Goal: Information Seeking & Learning: Compare options

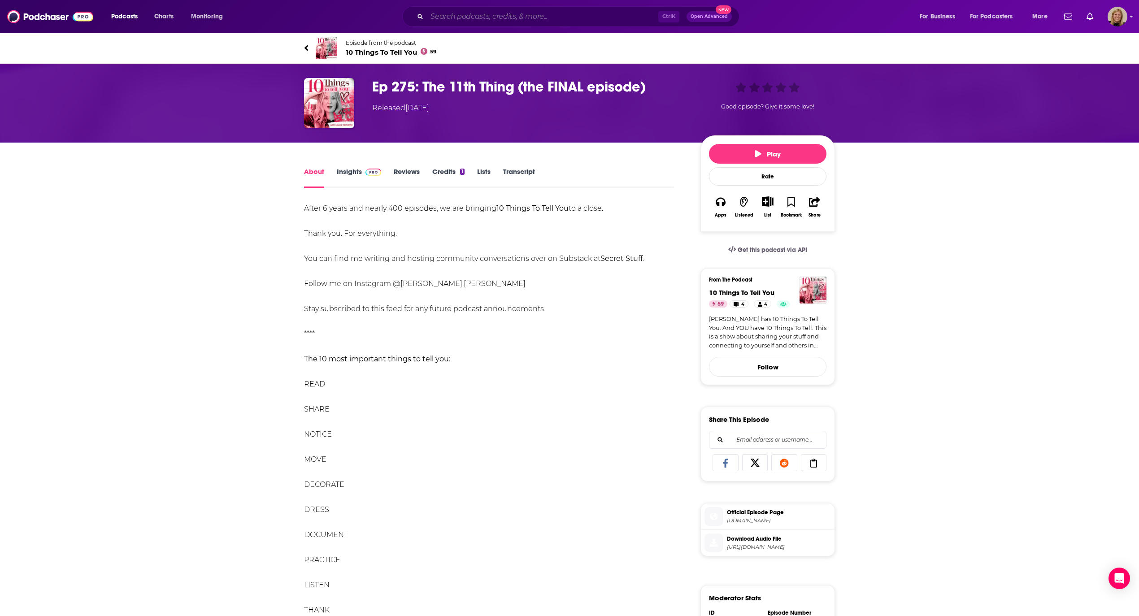
click at [480, 13] on input "Search podcasts, credits, & more..." at bounding box center [542, 16] width 231 height 14
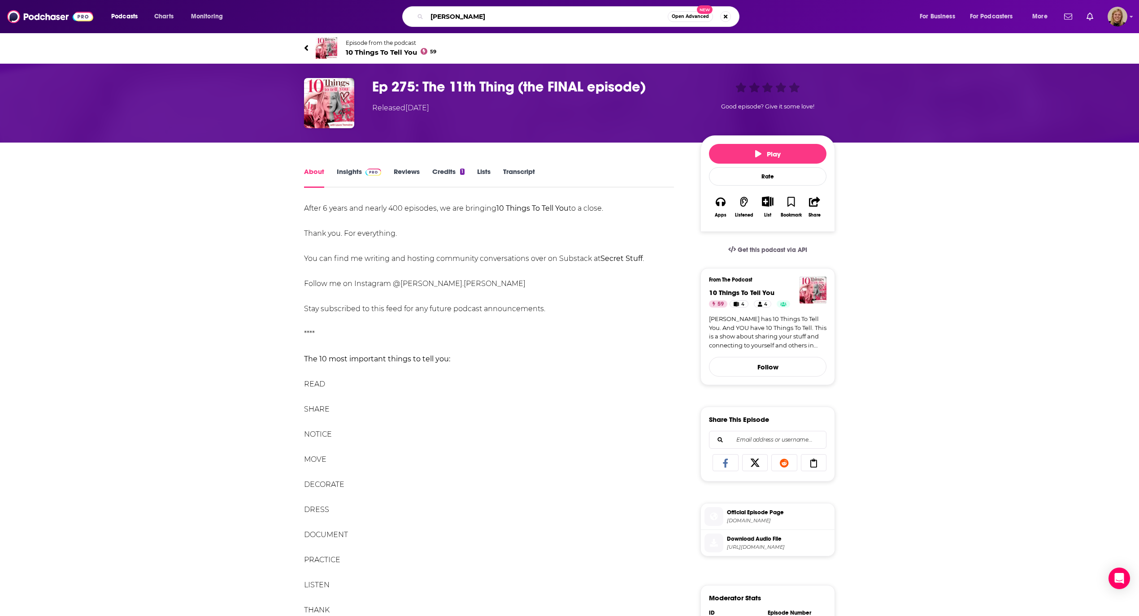
type input "[PERSON_NAME]"
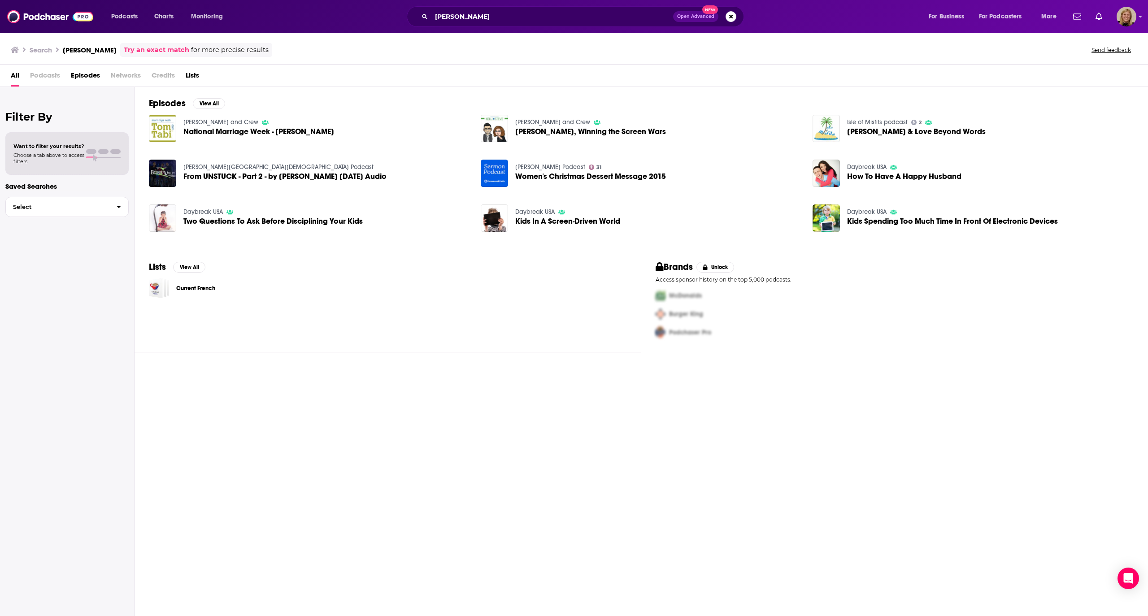
click at [84, 76] on span "Episodes" at bounding box center [85, 77] width 29 height 18
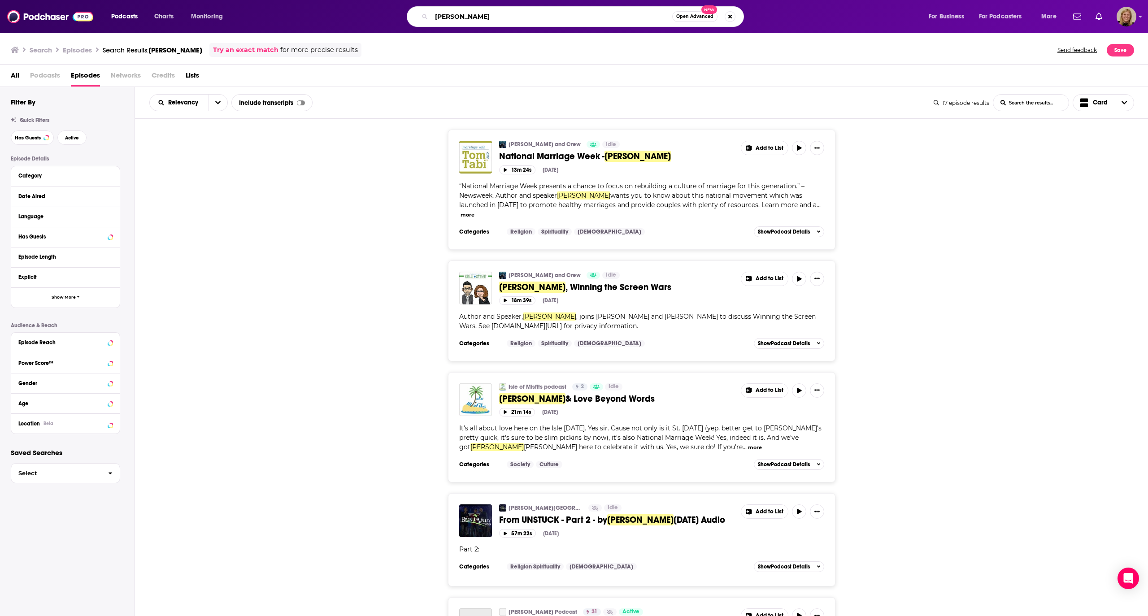
click at [467, 18] on input "[PERSON_NAME]" at bounding box center [551, 16] width 241 height 14
type input "The Happy Home"
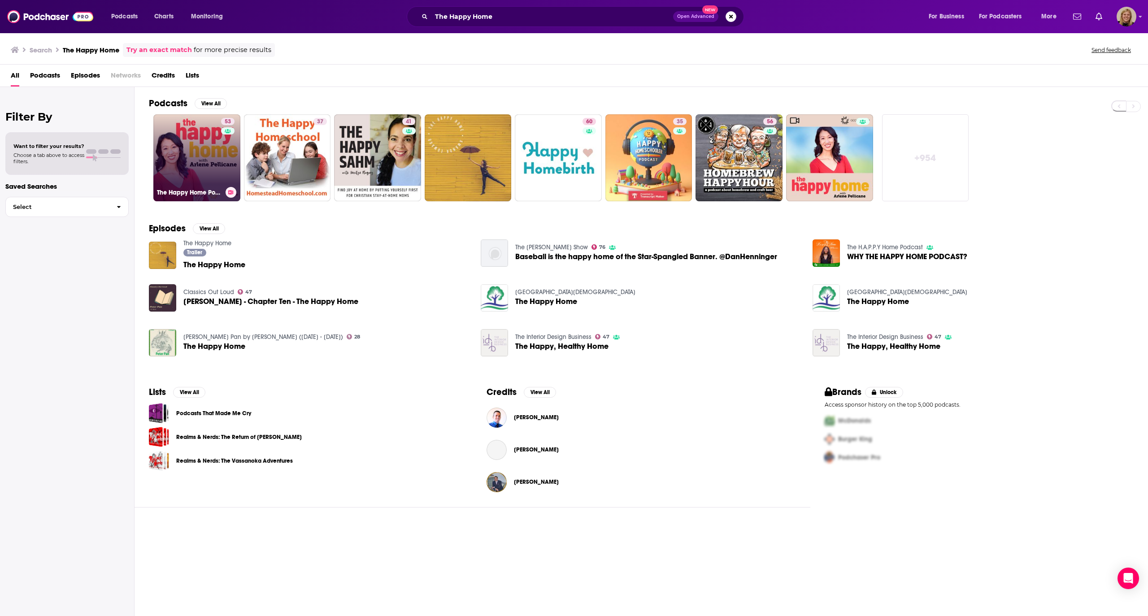
click at [201, 151] on link "53 The Happy Home Podcast with [PERSON_NAME]" at bounding box center [196, 157] width 87 height 87
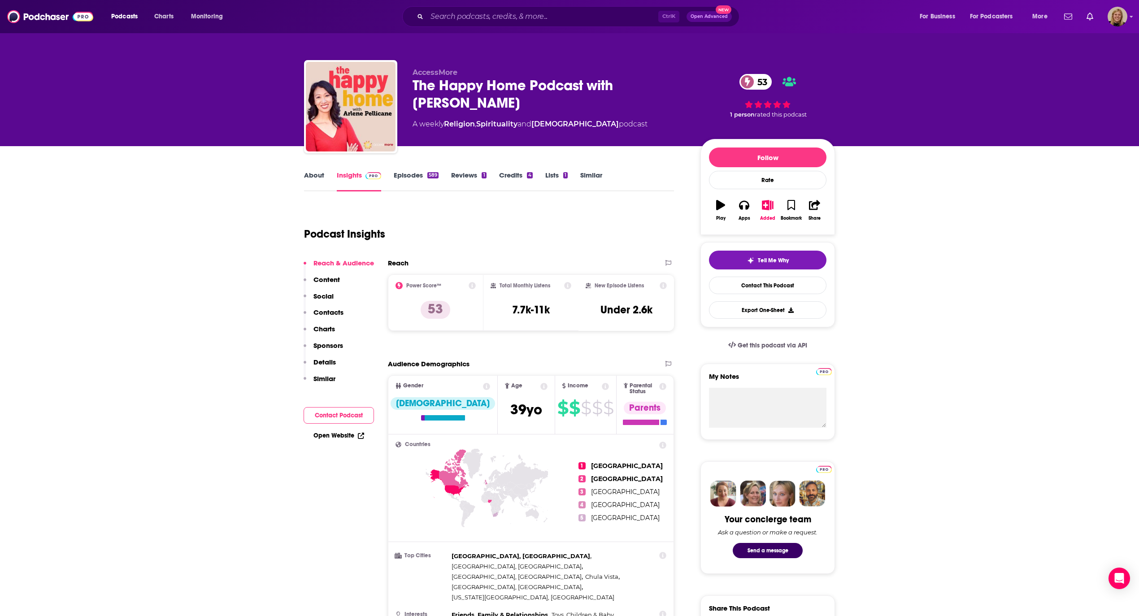
click at [349, 420] on button "Contact Podcast" at bounding box center [338, 415] width 70 height 17
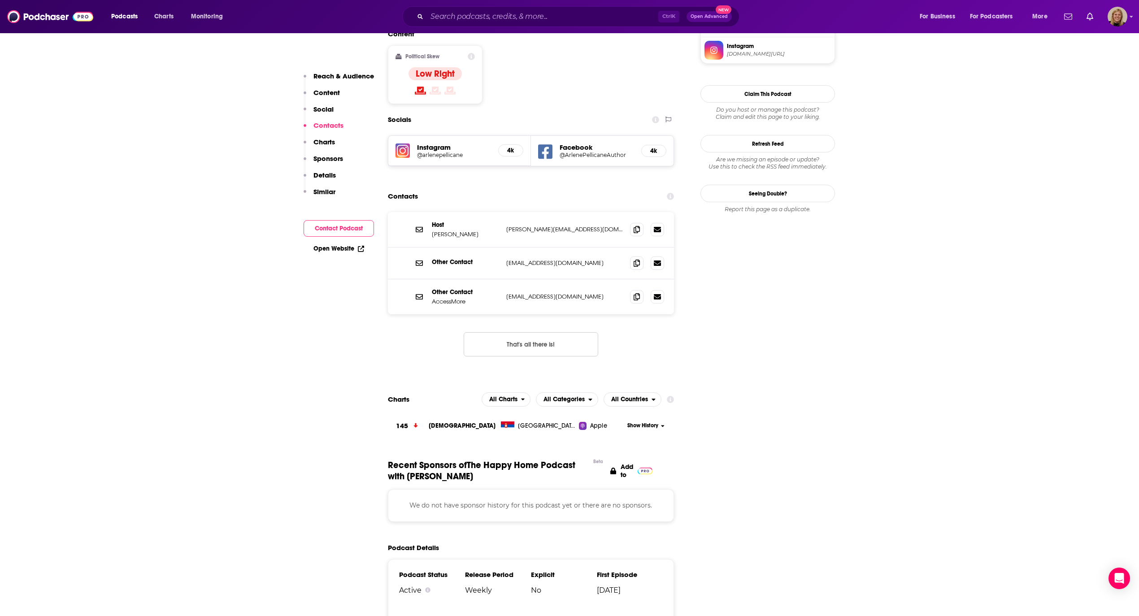
scroll to position [749, 0]
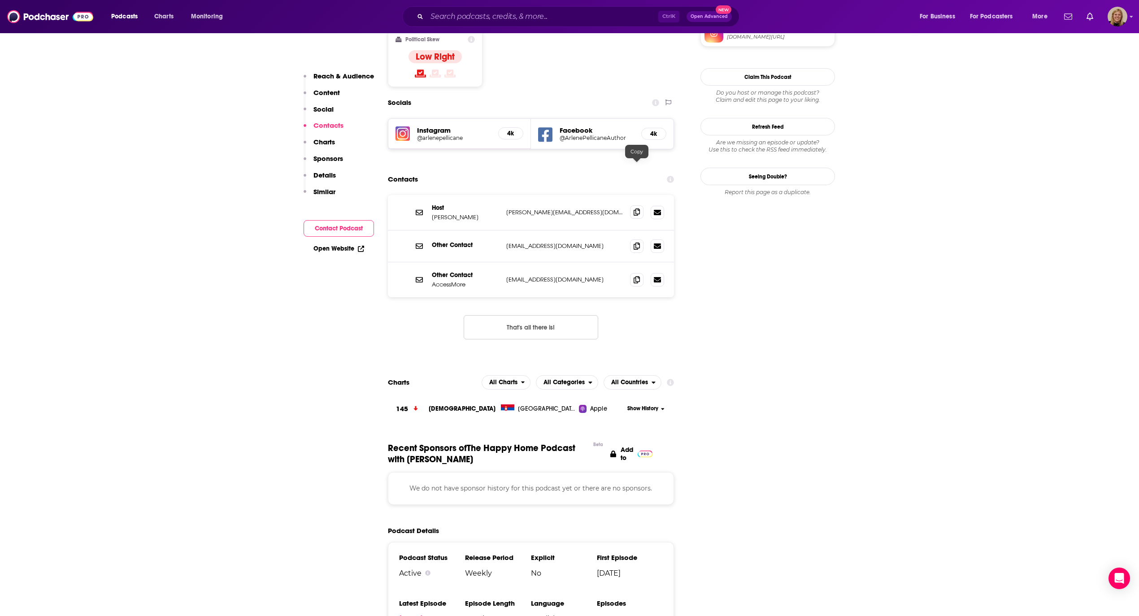
click at [637, 208] on icon at bounding box center [636, 211] width 6 height 7
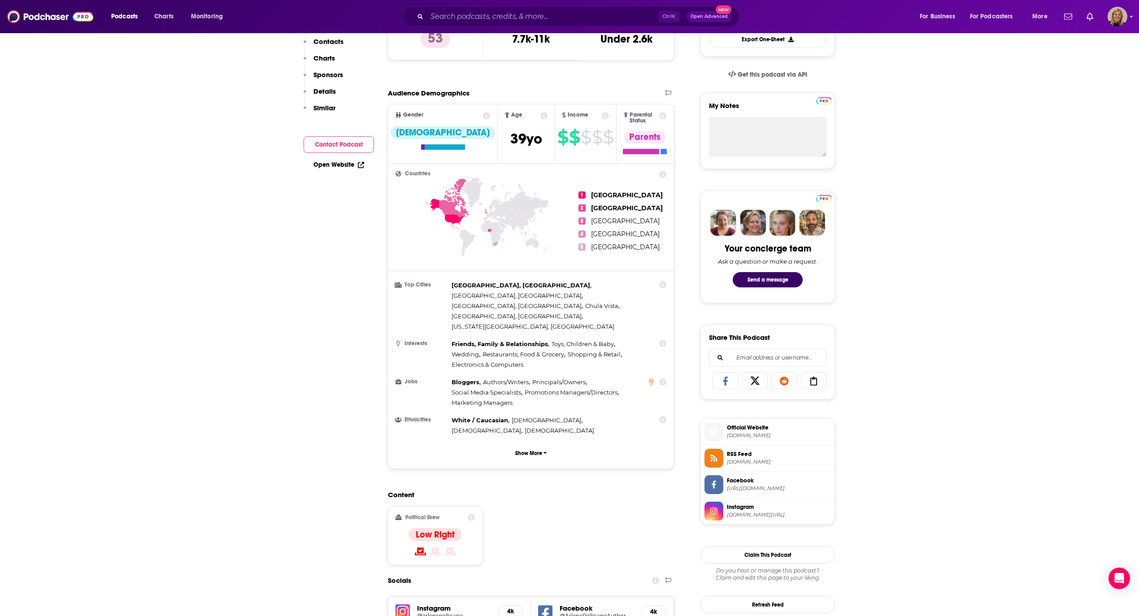
scroll to position [0, 0]
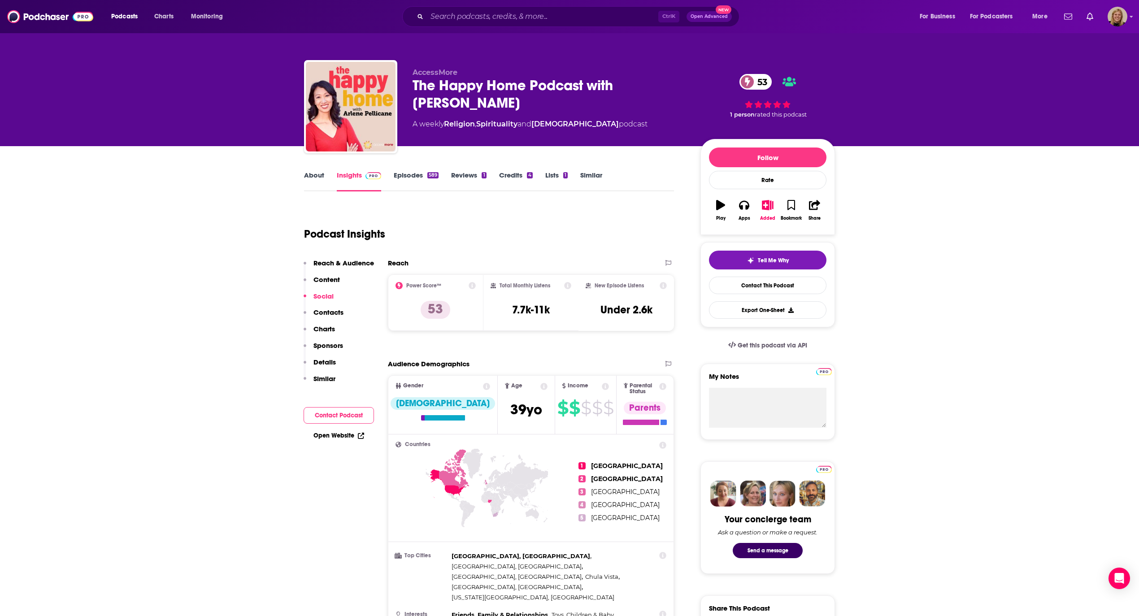
click at [309, 174] on link "About" at bounding box center [314, 181] width 20 height 21
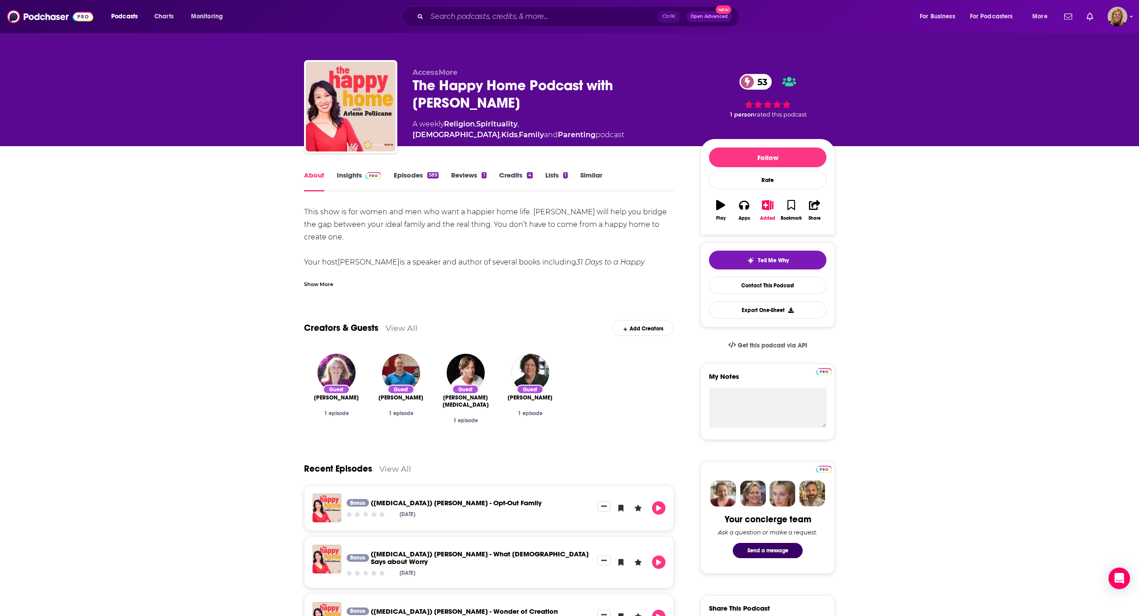
click at [596, 178] on link "Similar" at bounding box center [591, 181] width 22 height 21
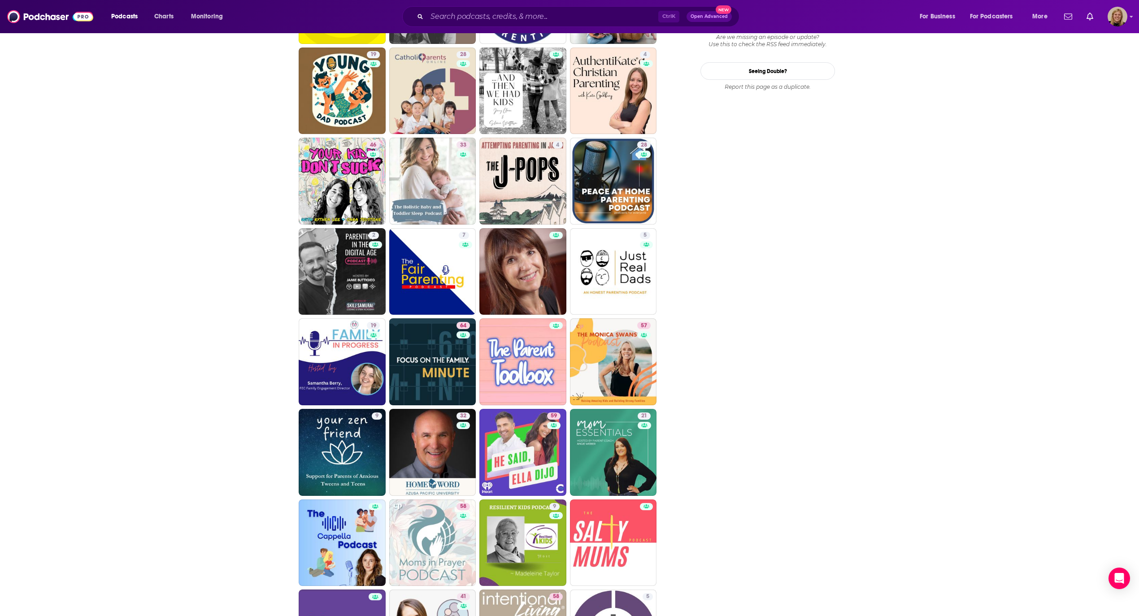
scroll to position [1076, 0]
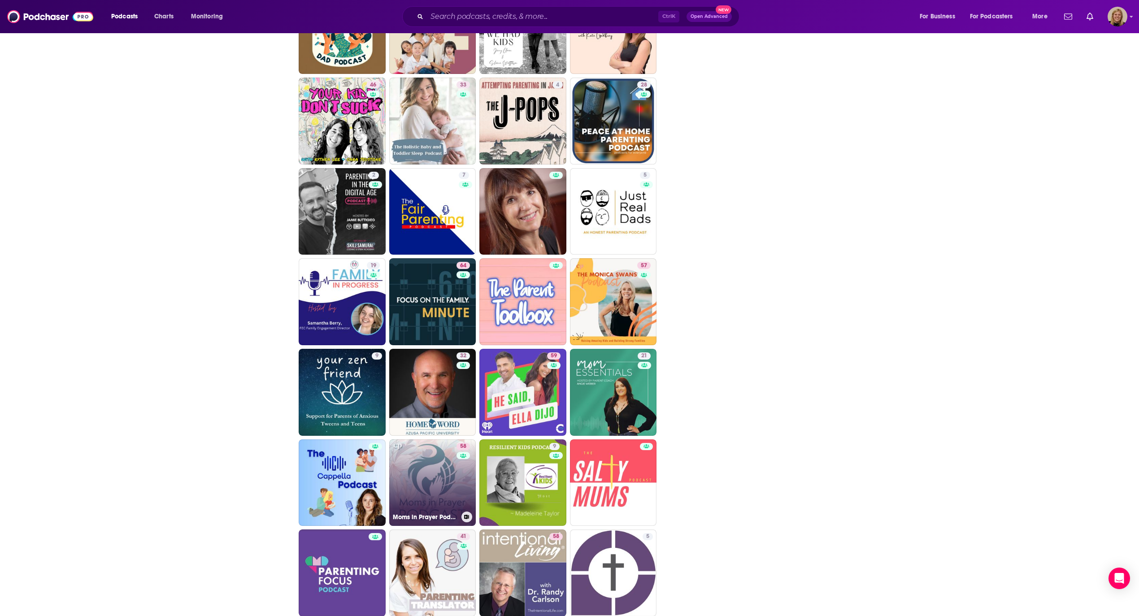
click at [438, 472] on link "58 Moms in Prayer Podcast" at bounding box center [432, 482] width 87 height 87
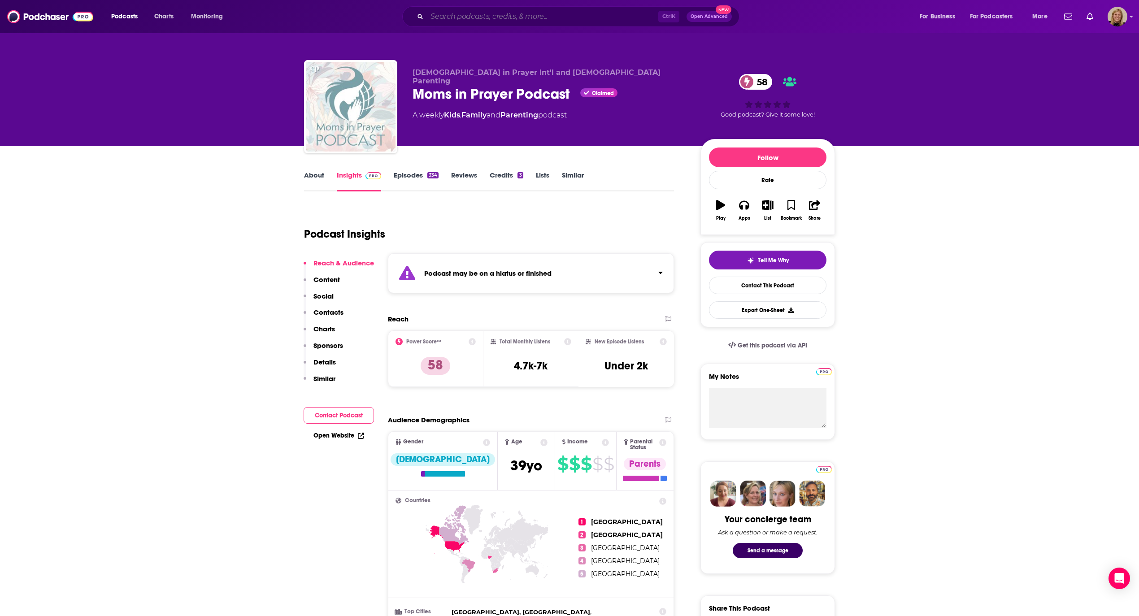
click at [483, 13] on input "Search podcasts, credits, & more..." at bounding box center [542, 16] width 231 height 14
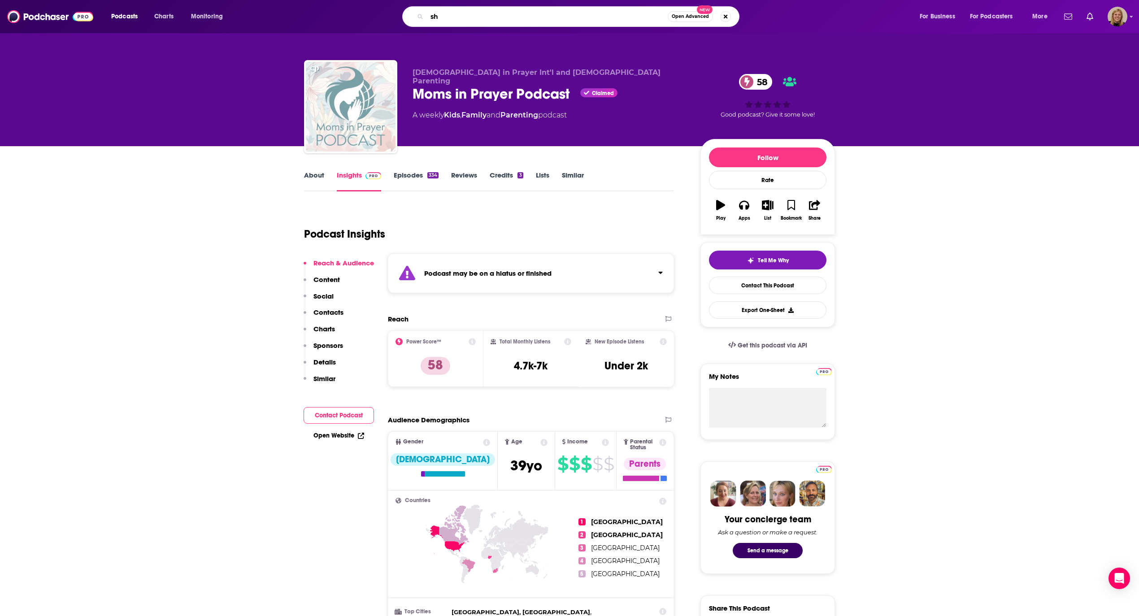
type input "s"
type input "daily grace co"
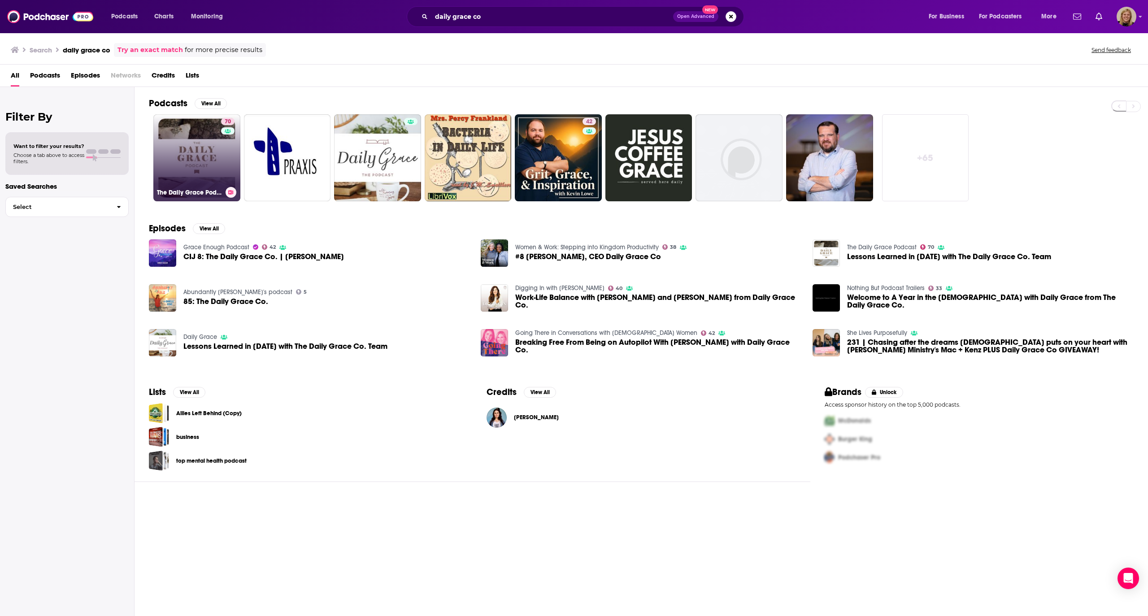
click at [187, 143] on link "70 The Daily Grace Podcast" at bounding box center [196, 157] width 87 height 87
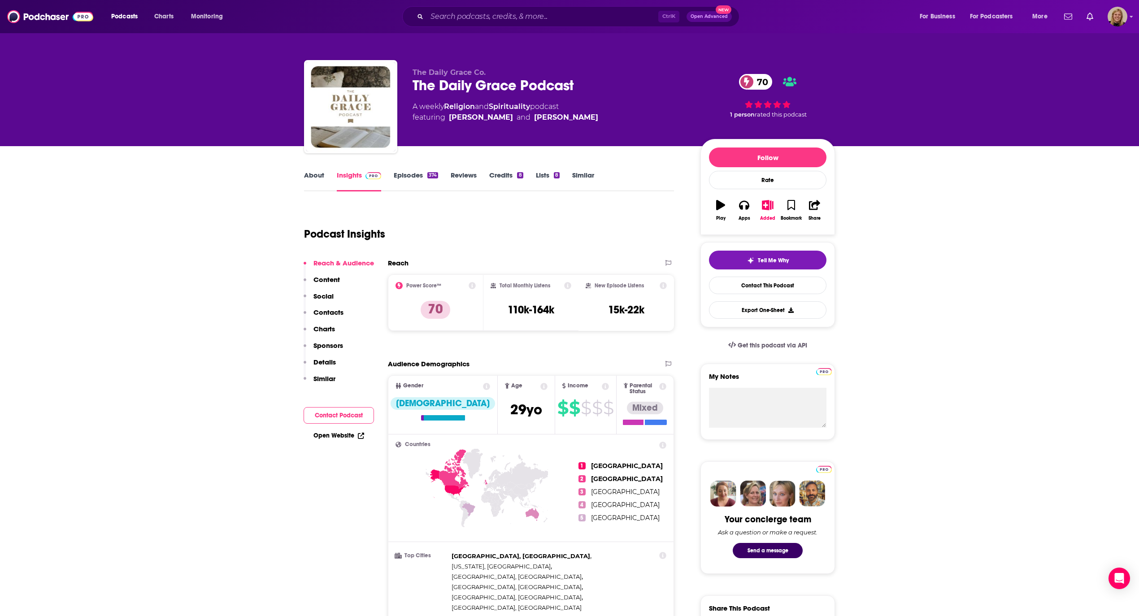
click at [318, 174] on link "About" at bounding box center [314, 181] width 20 height 21
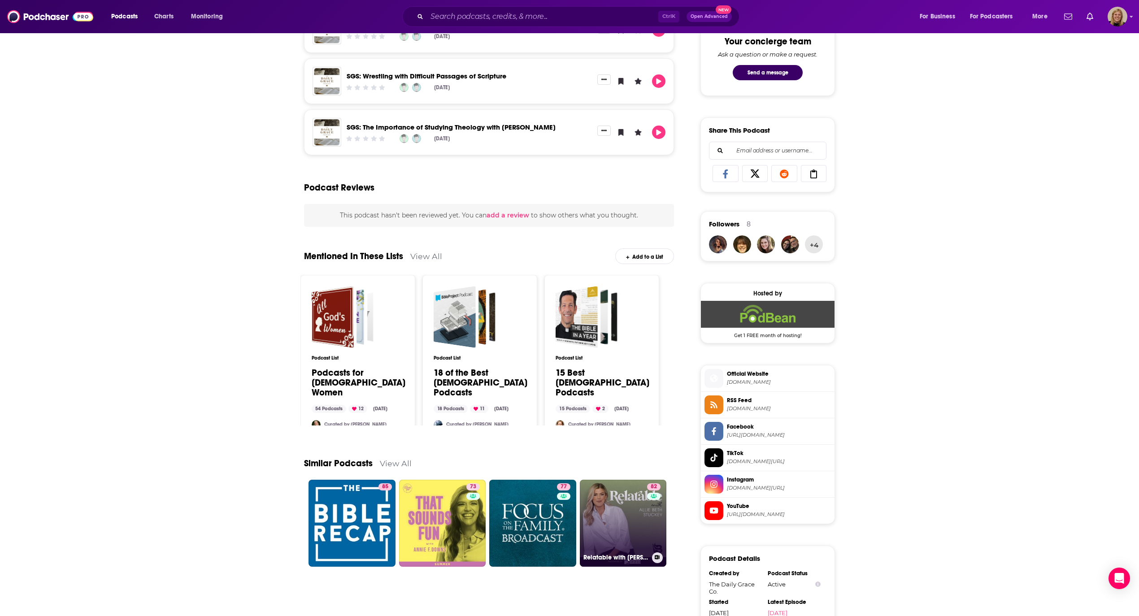
scroll to position [538, 0]
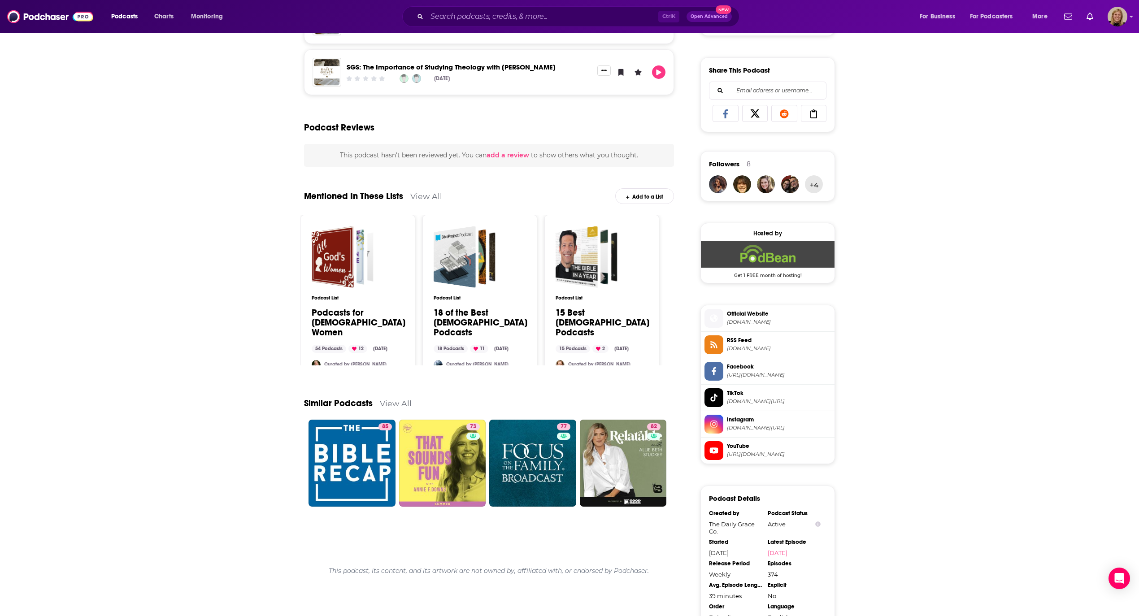
click at [388, 403] on link "View All" at bounding box center [396, 402] width 32 height 9
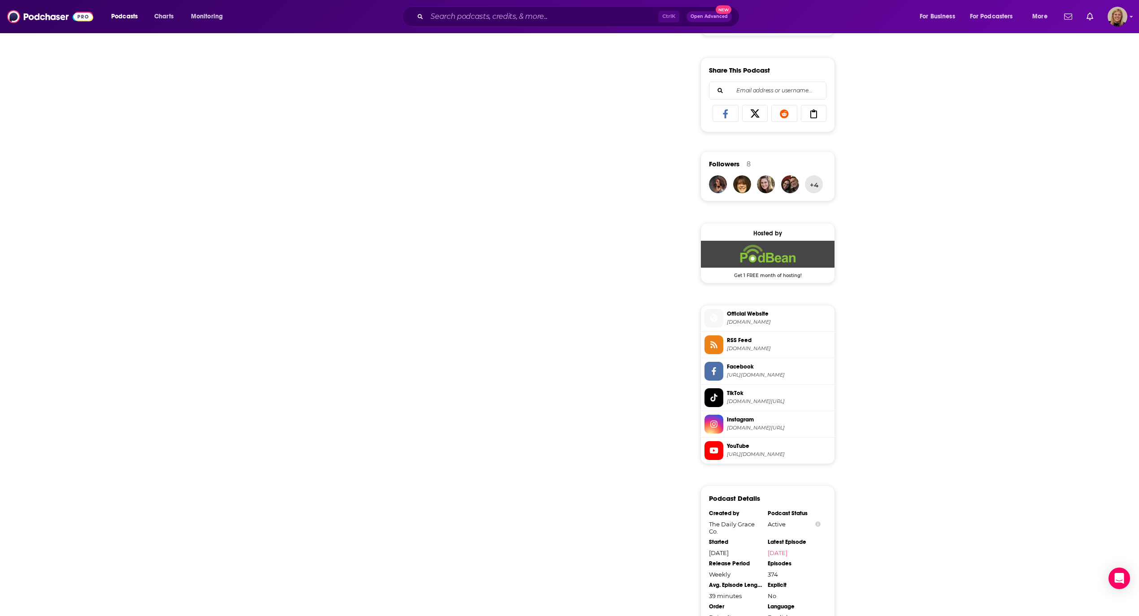
scroll to position [169, 0]
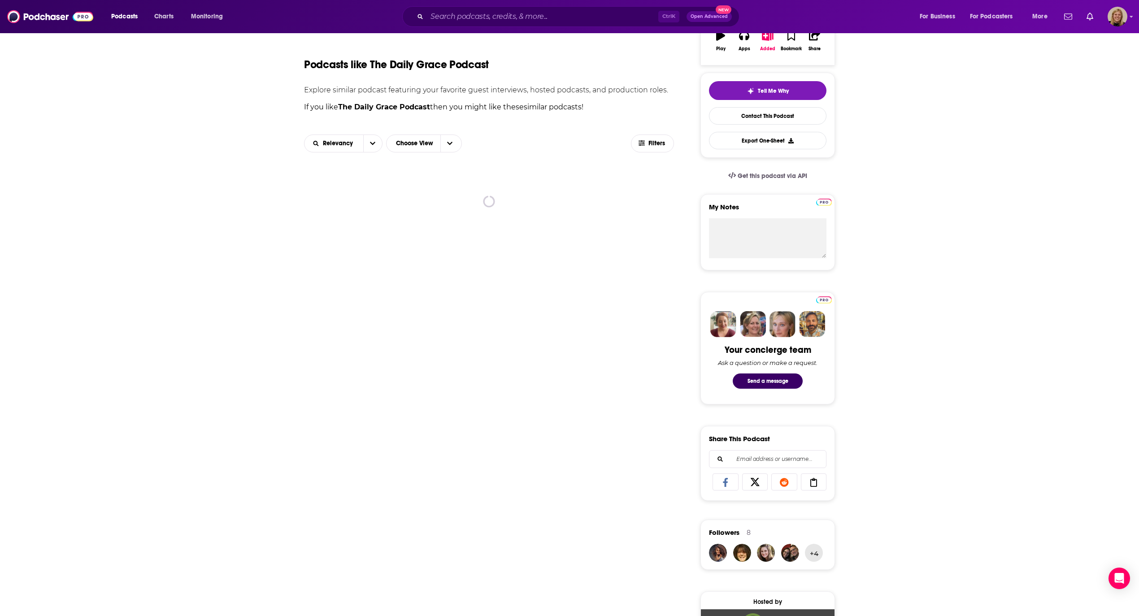
click at [275, 126] on div "About Insights Episodes 374 Reviews Credits 8 Lists 8 Similar Podcasts like The…" at bounding box center [569, 567] width 1139 height 1181
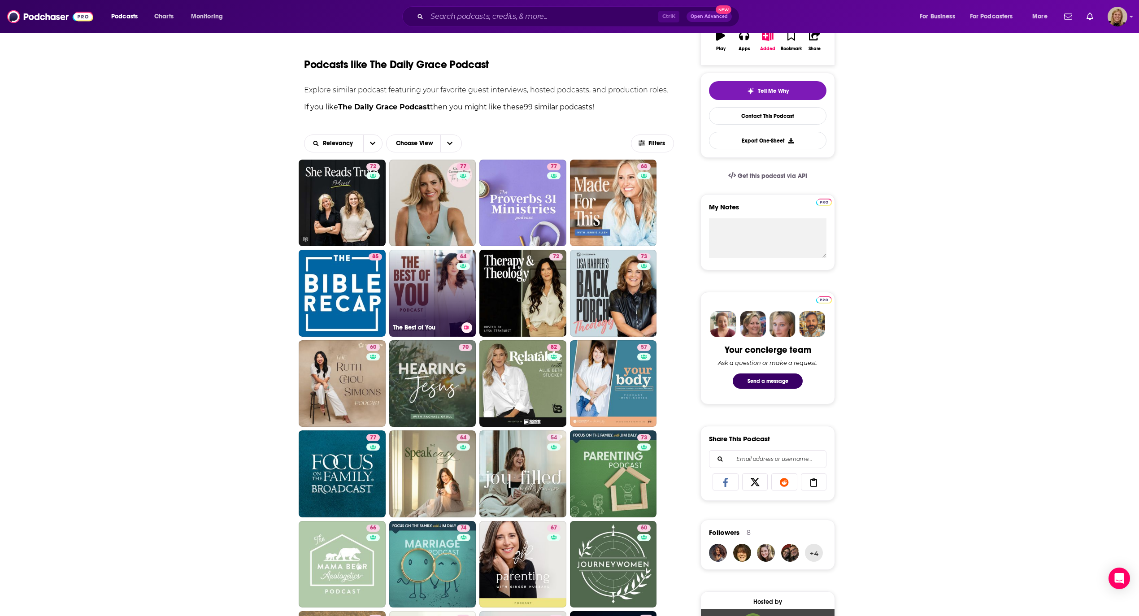
click at [431, 296] on link "64 The Best of You" at bounding box center [432, 293] width 87 height 87
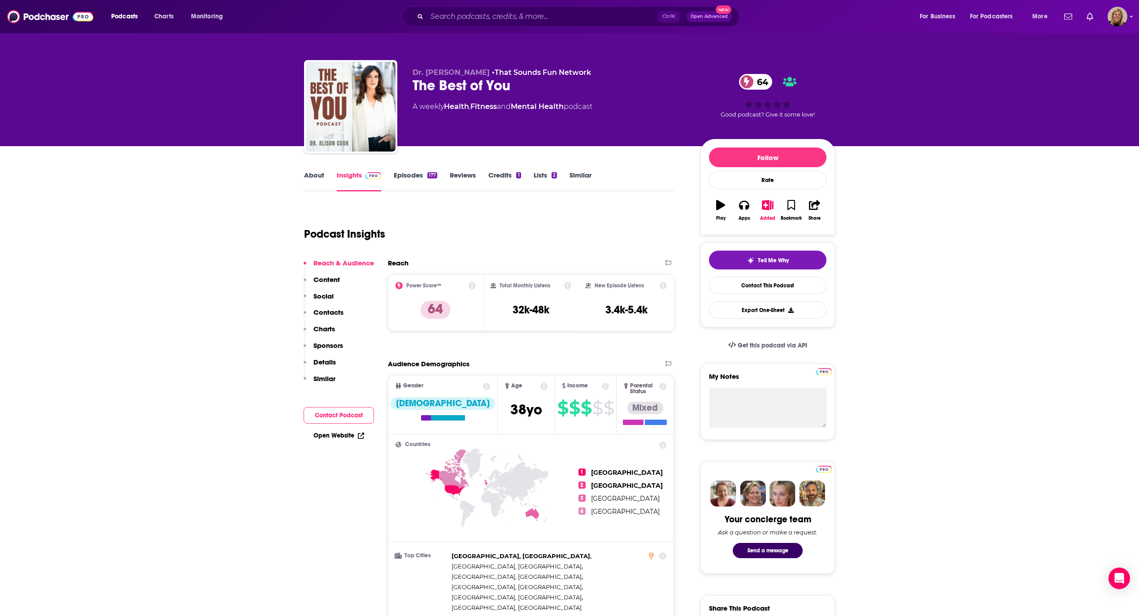
click at [314, 177] on link "About" at bounding box center [314, 181] width 20 height 21
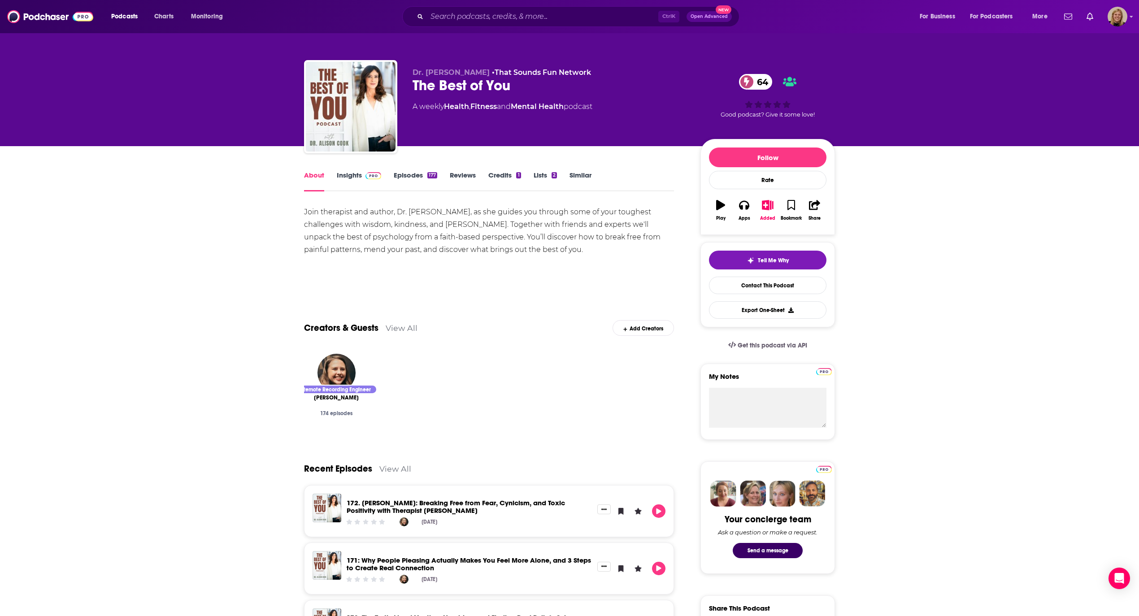
click at [351, 174] on link "Insights" at bounding box center [359, 181] width 44 height 21
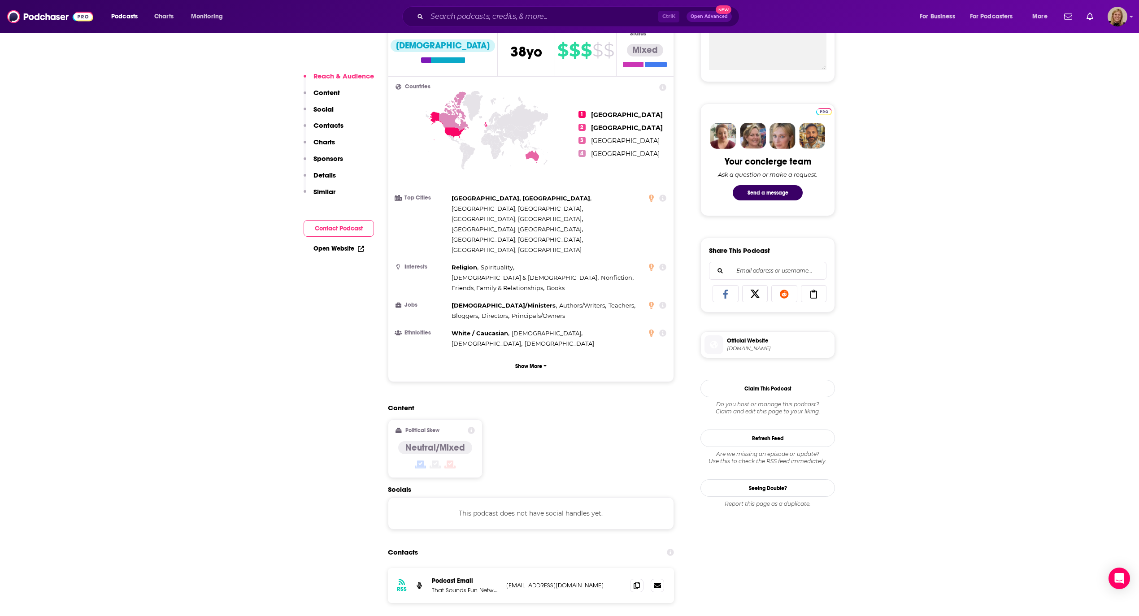
scroll to position [359, 0]
click at [526, 362] on p "Show More" at bounding box center [528, 365] width 27 height 6
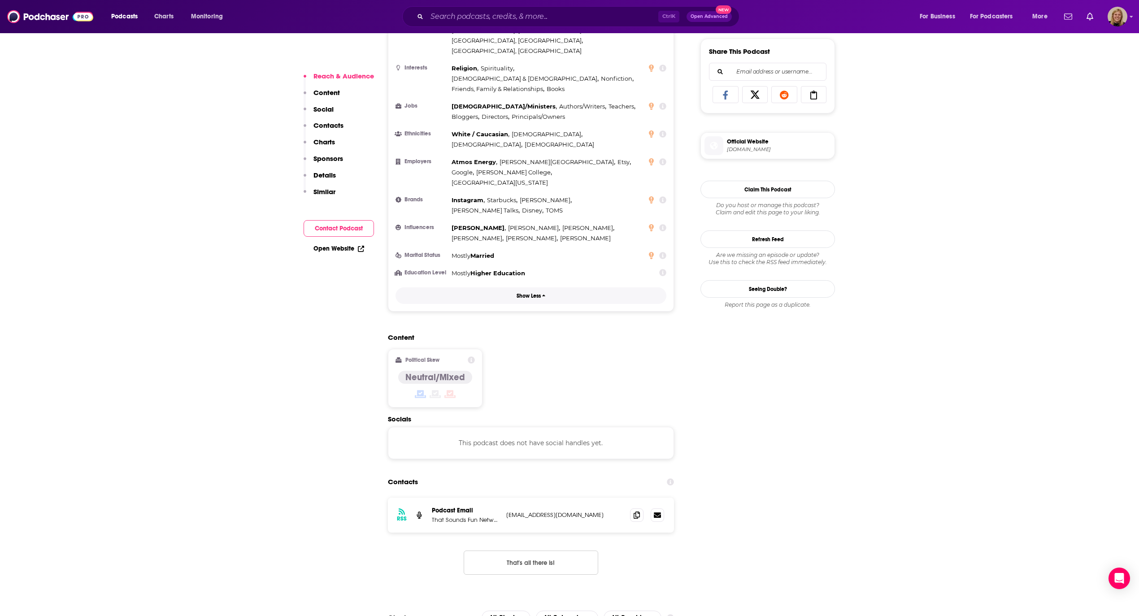
scroll to position [598, 0]
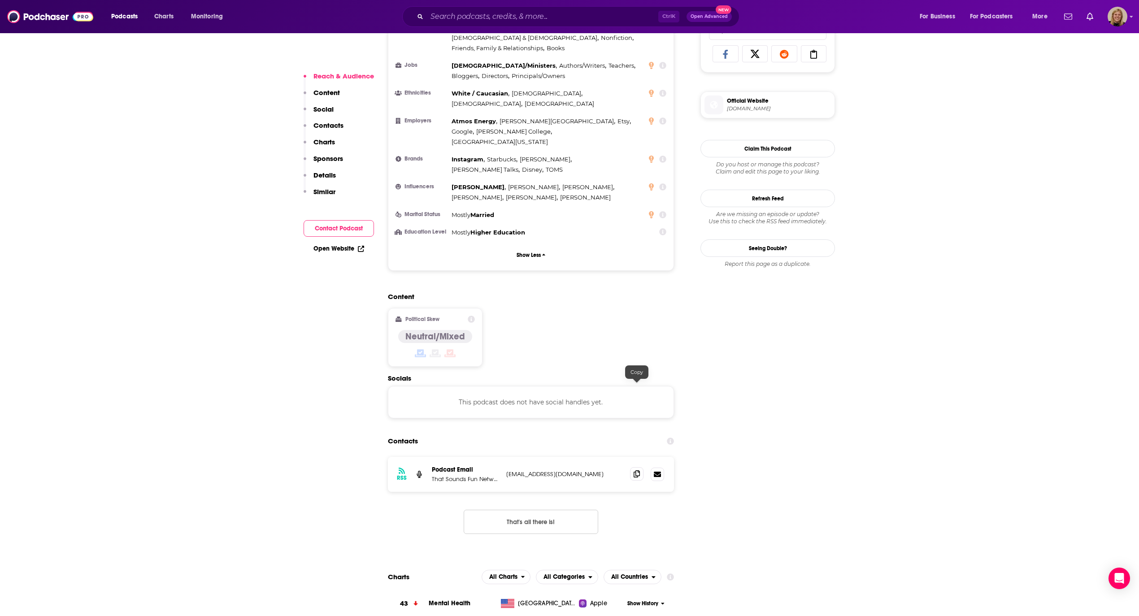
click at [632, 467] on span at bounding box center [636, 473] width 13 height 13
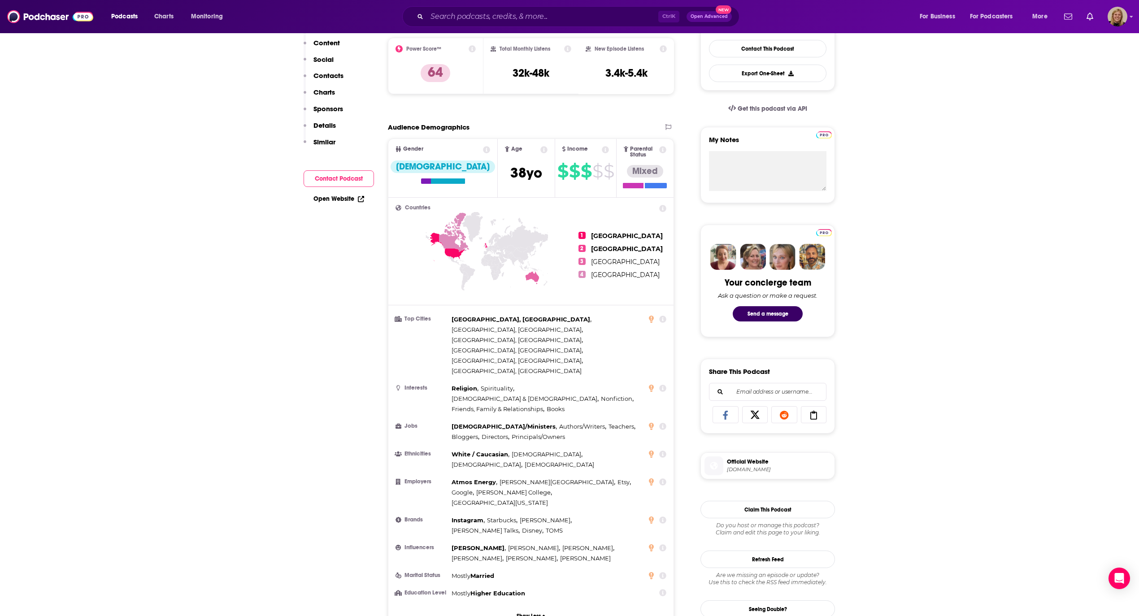
scroll to position [0, 0]
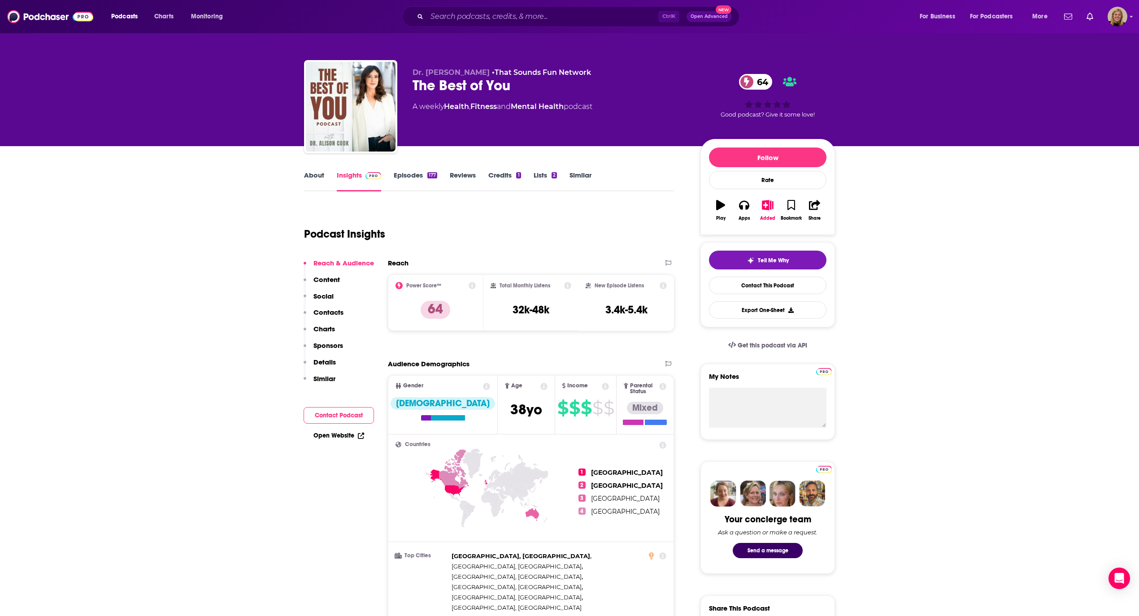
click at [396, 176] on link "Episodes 177" at bounding box center [415, 181] width 43 height 21
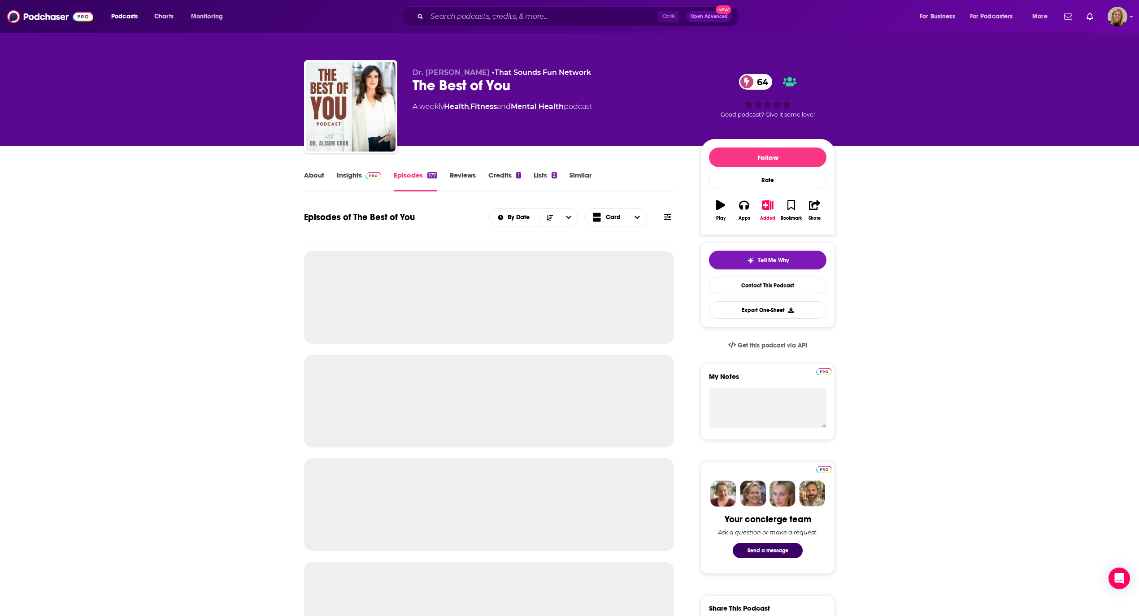
click at [666, 213] on icon at bounding box center [667, 216] width 7 height 7
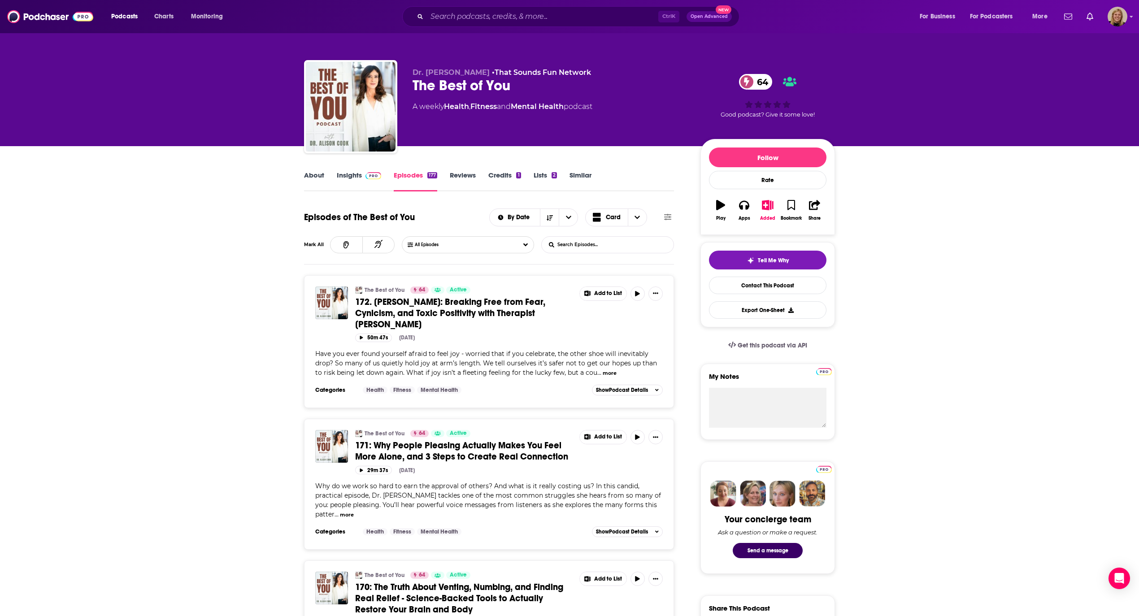
click at [595, 244] on input "List Search Input" at bounding box center [588, 245] width 94 height 16
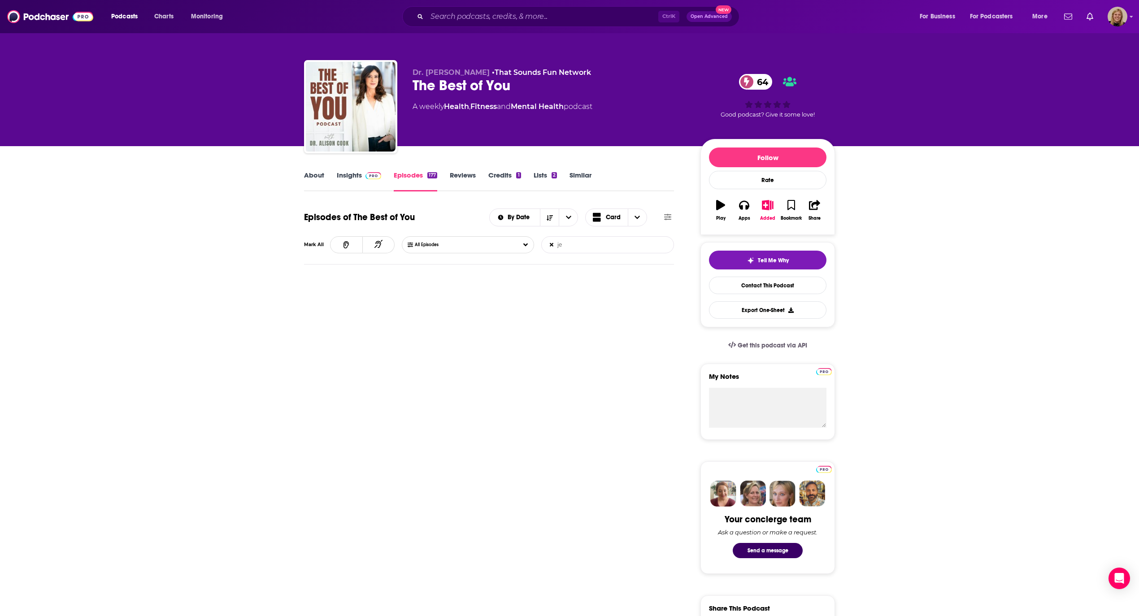
type input "j"
type input "m"
type input "k"
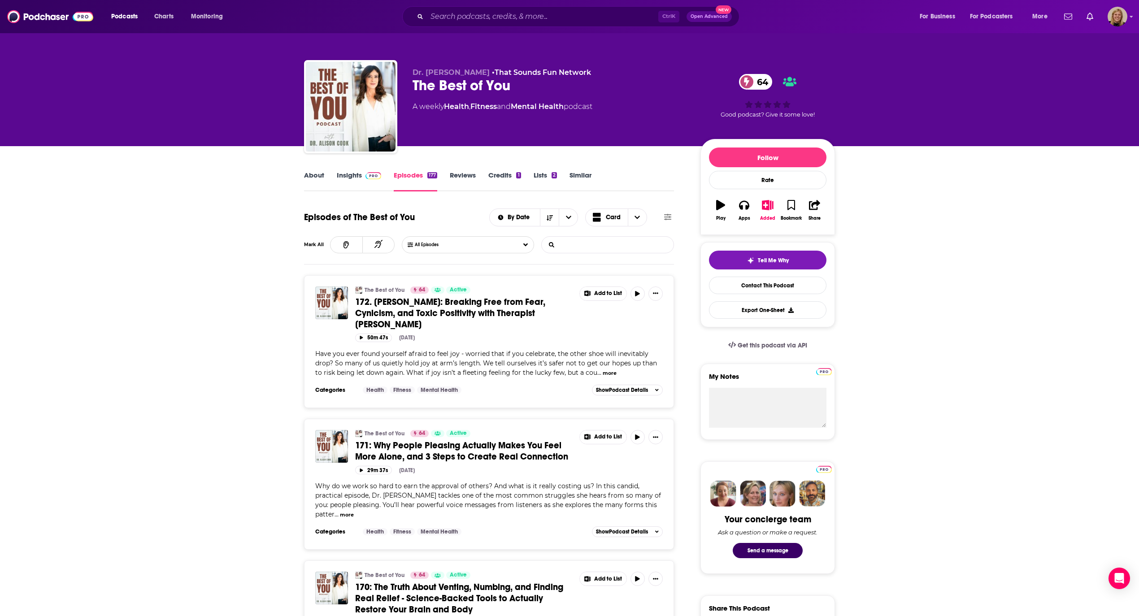
click at [620, 240] on input "List Search Input" at bounding box center [588, 245] width 94 height 16
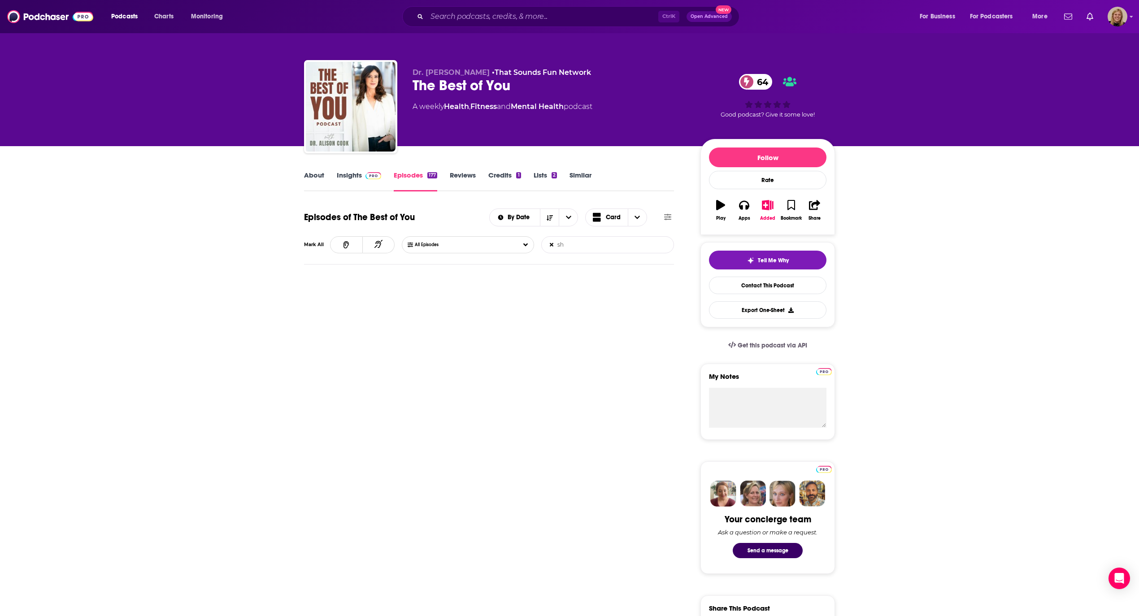
type input "s"
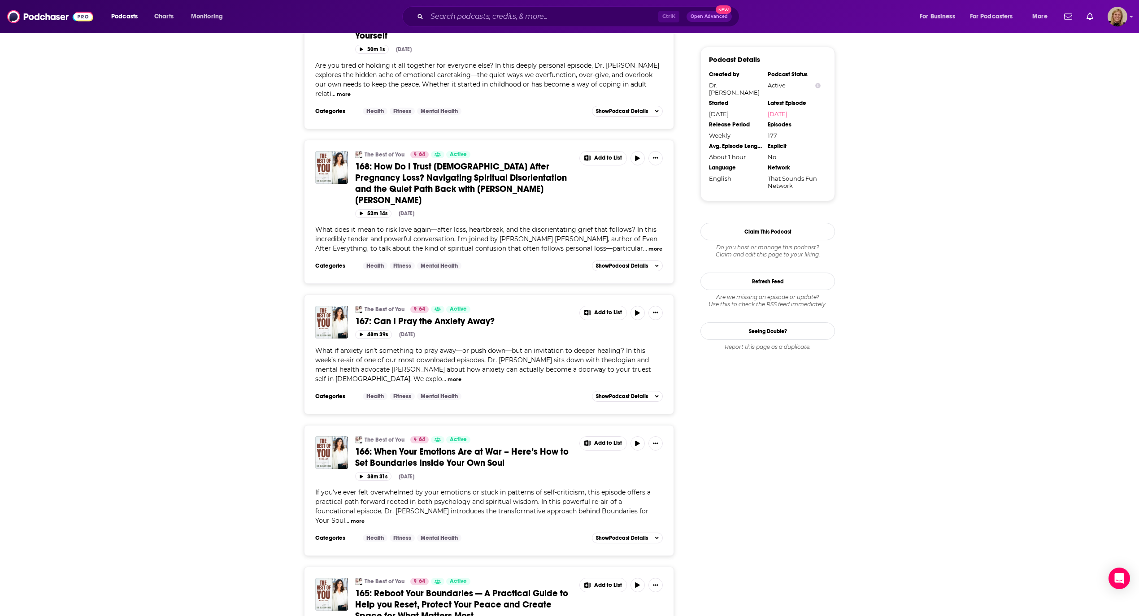
scroll to position [896, 0]
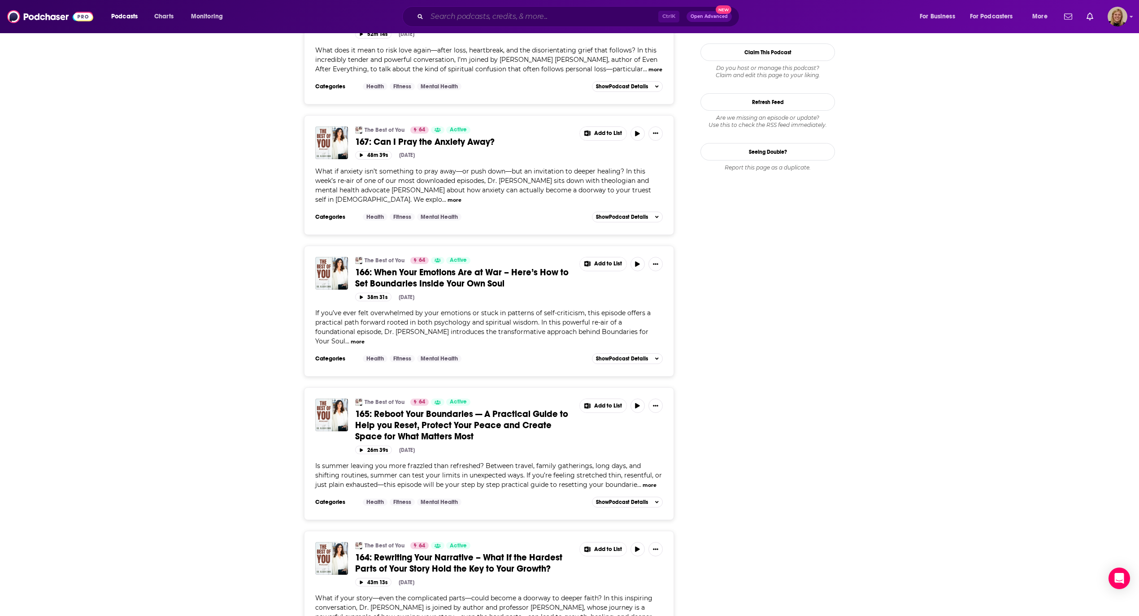
click at [514, 13] on input "Search podcasts, credits, & more..." at bounding box center [542, 16] width 231 height 14
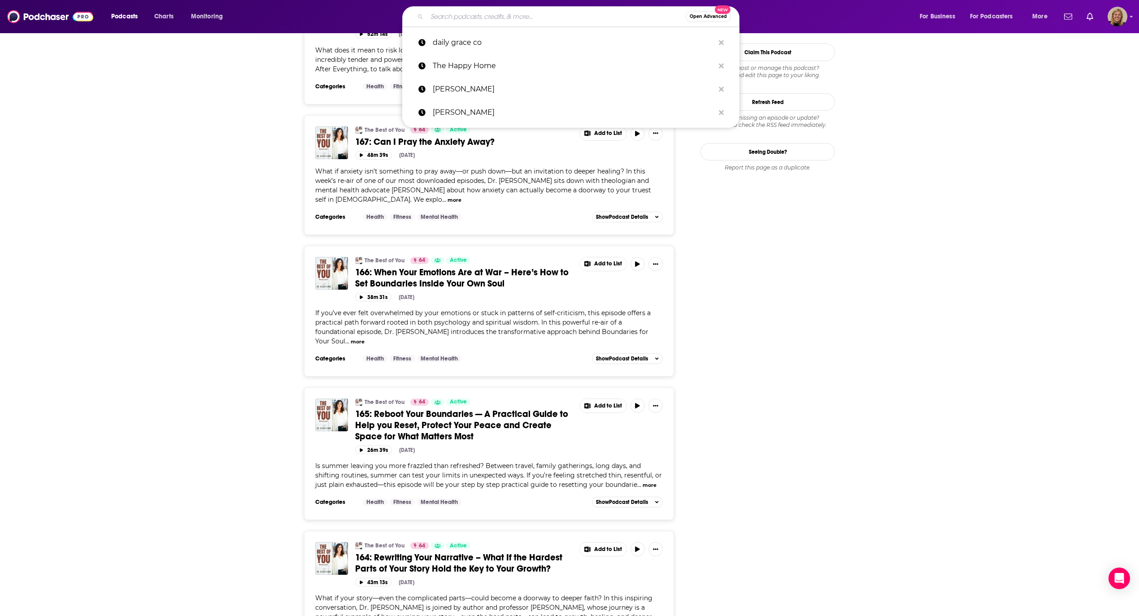
type input "j"
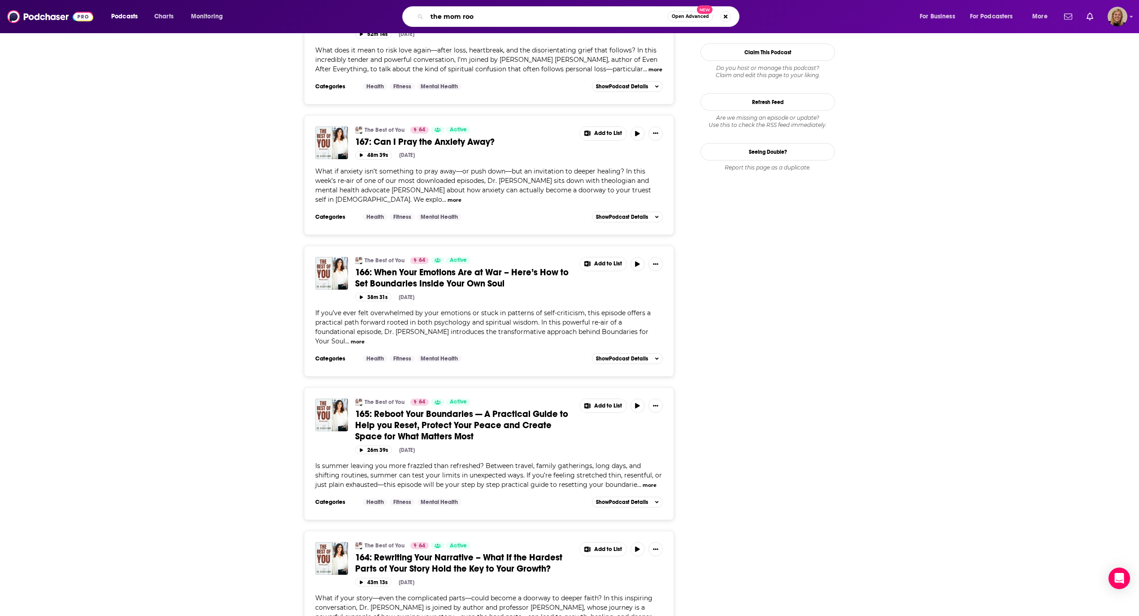
type input "the mom room"
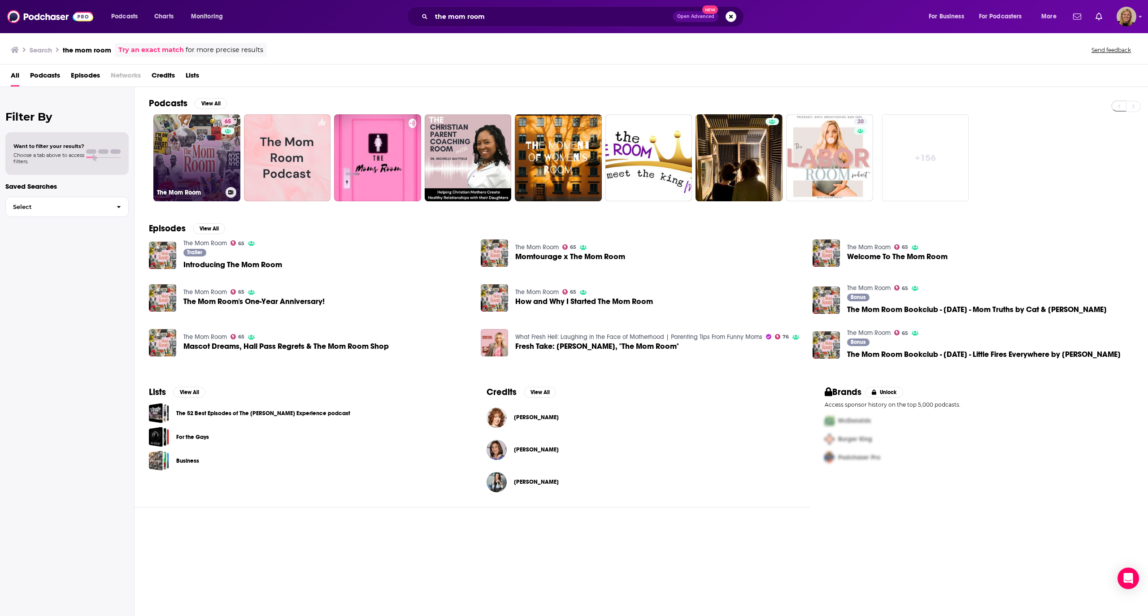
click at [198, 142] on link "65 The Mom Room" at bounding box center [196, 157] width 87 height 87
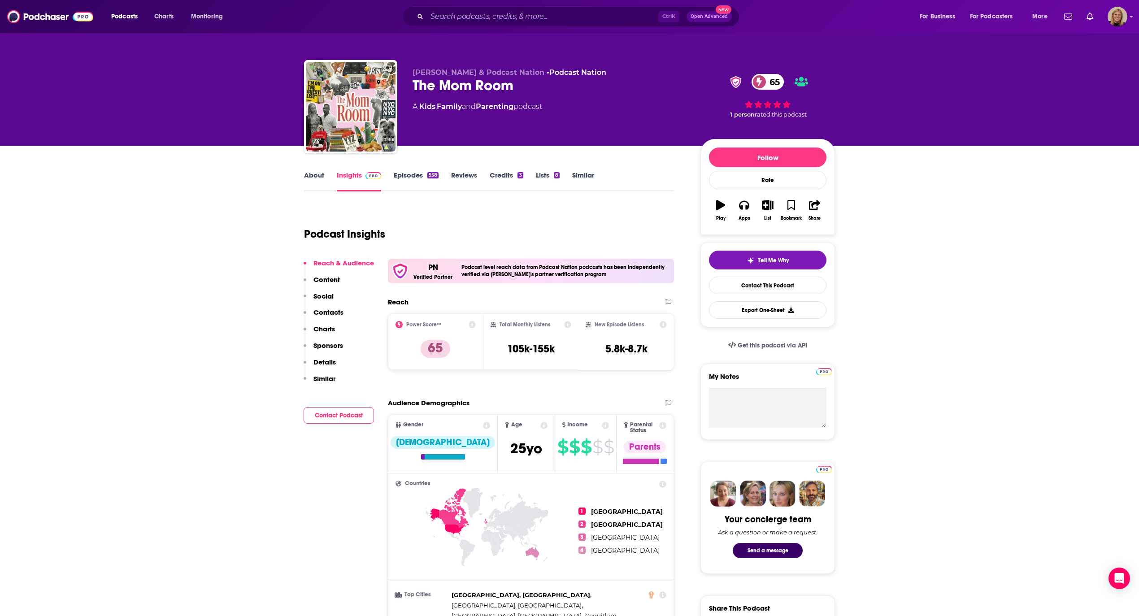
click at [313, 176] on link "About" at bounding box center [314, 181] width 20 height 21
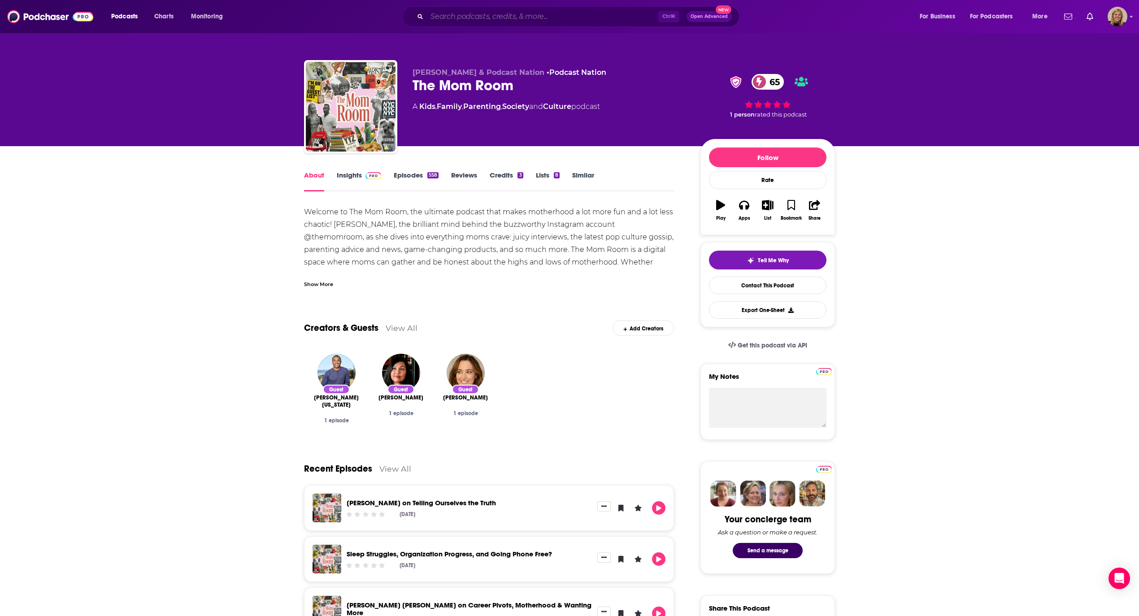
click at [545, 14] on input "Search podcasts, credits, & more..." at bounding box center [542, 16] width 231 height 14
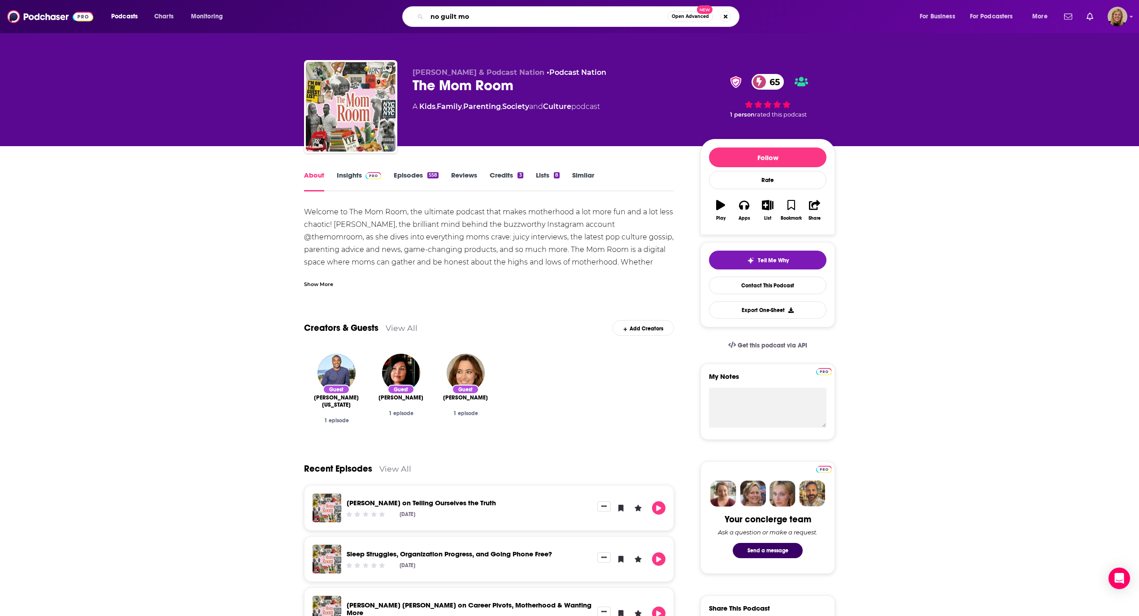
type input "no guilt mom"
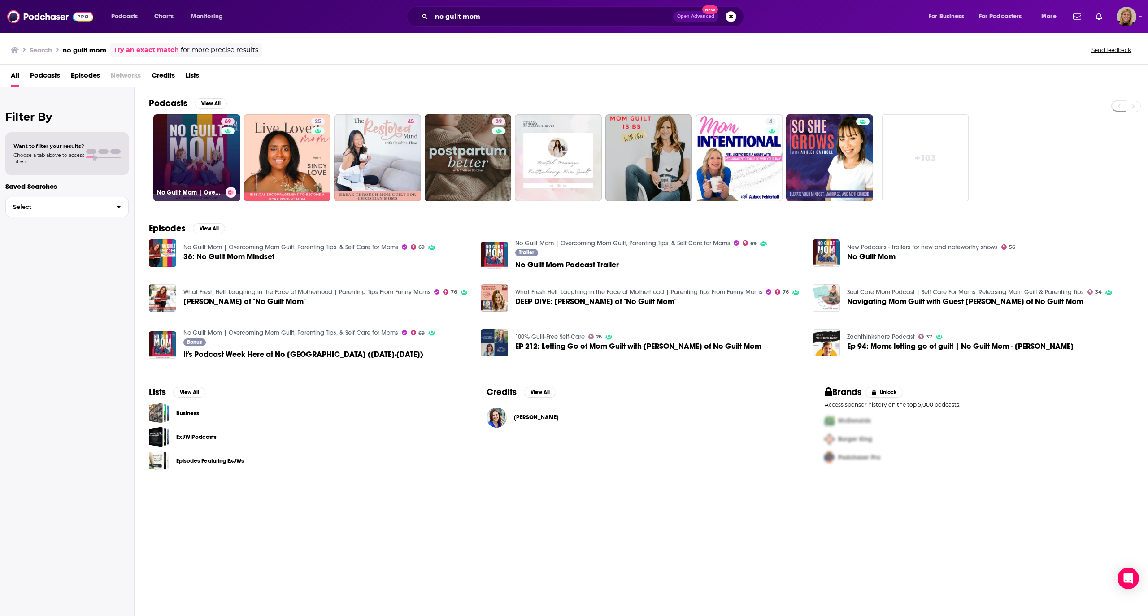
click at [200, 153] on link "69 No Guilt Mom | Overcoming Mom Guilt, Parenting Tips, & Self Care for Moms" at bounding box center [196, 157] width 87 height 87
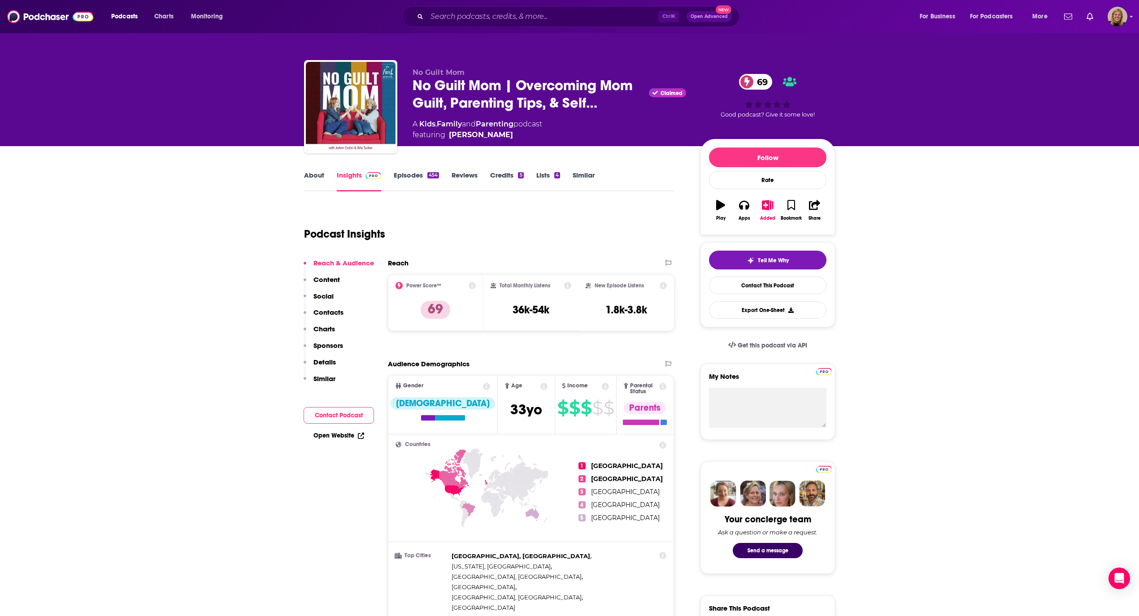
click at [312, 174] on link "About" at bounding box center [314, 181] width 20 height 21
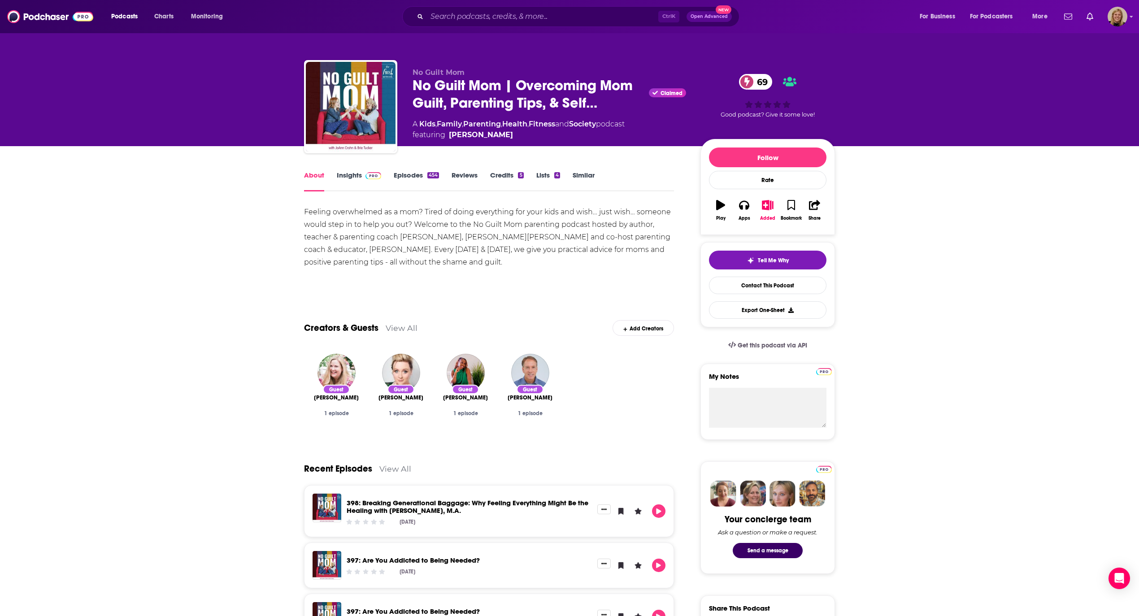
drag, startPoint x: 352, startPoint y: 169, endPoint x: 340, endPoint y: 174, distance: 13.7
click at [350, 171] on div "About Insights Episodes 454 Reviews Credits 5 Lists 4 Similar" at bounding box center [489, 180] width 370 height 22
click at [341, 174] on link "Insights" at bounding box center [359, 181] width 44 height 21
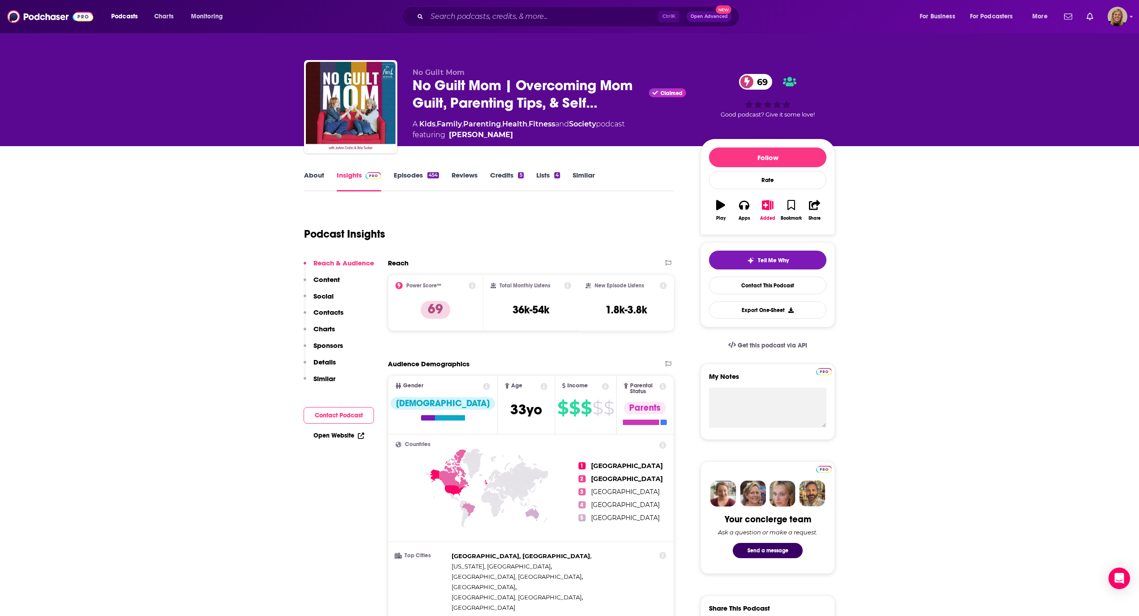
click at [349, 411] on button "Contact Podcast" at bounding box center [338, 415] width 70 height 17
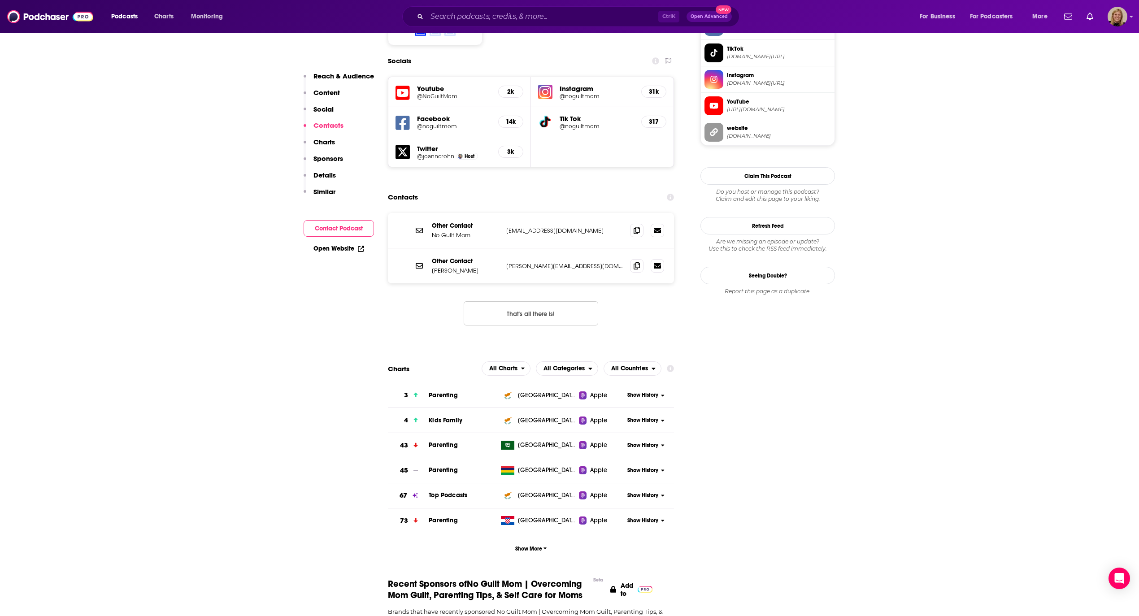
scroll to position [809, 0]
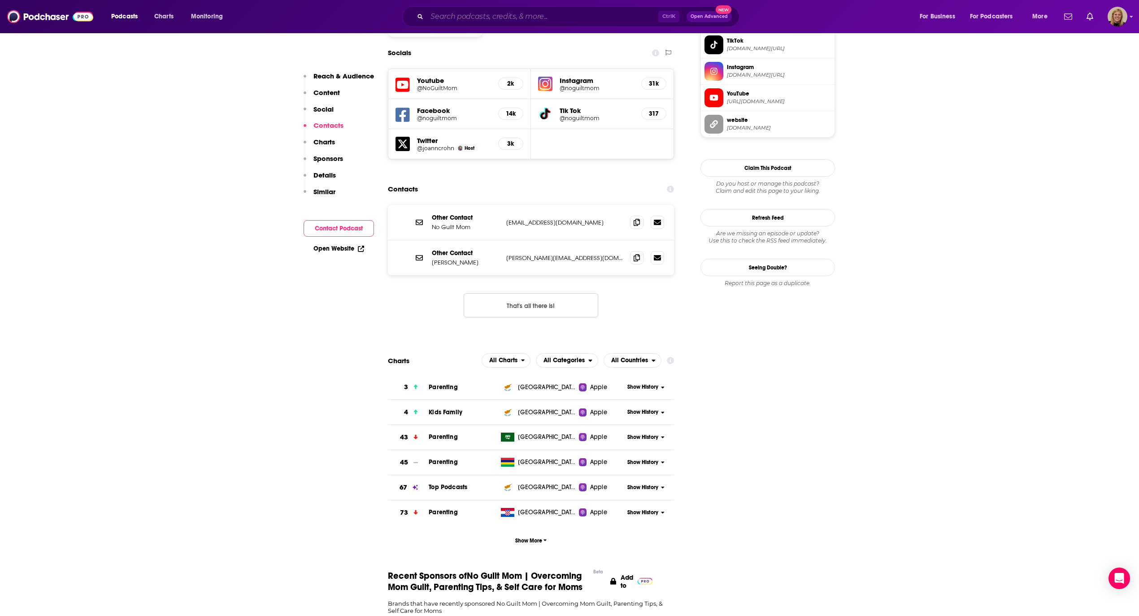
click at [463, 15] on input "Search podcasts, credits, & more..." at bounding box center [542, 16] width 231 height 14
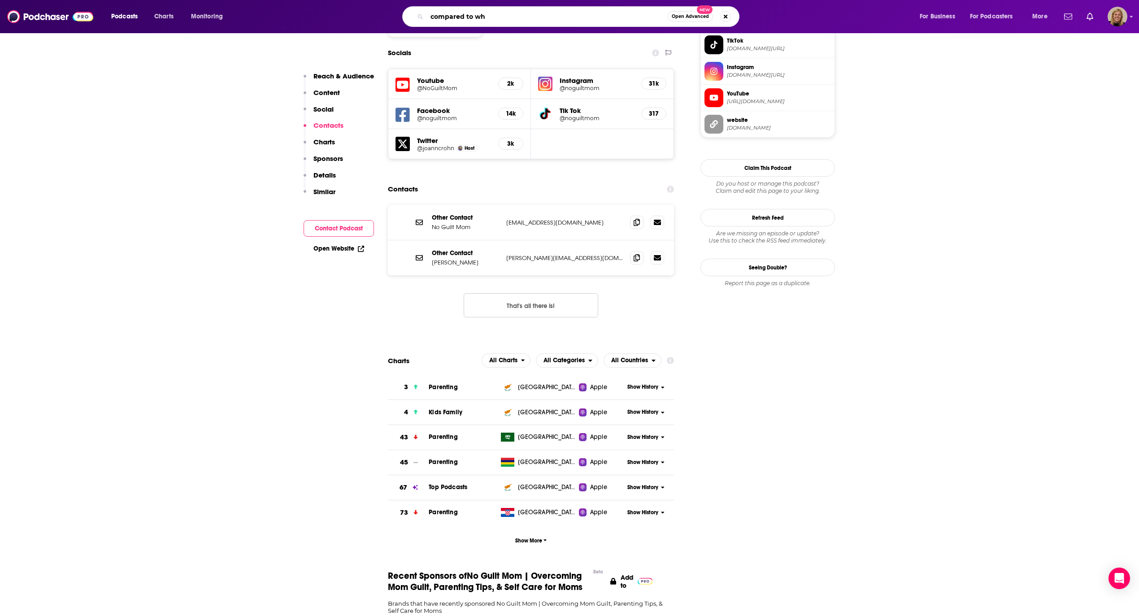
type input "compared to who"
